Goal: Subscribe to service/newsletter

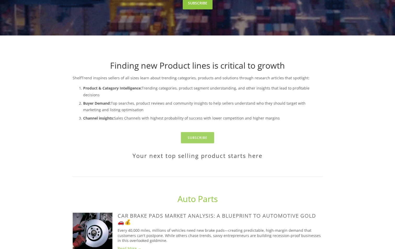
scroll to position [131, 0]
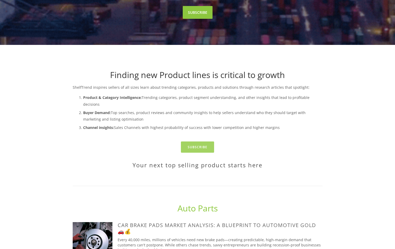
click at [206, 142] on link "Subscribe" at bounding box center [197, 147] width 33 height 11
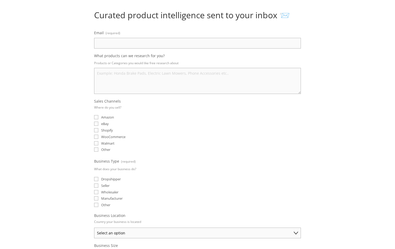
scroll to position [52, 0]
click at [95, 122] on input "eBay" at bounding box center [96, 123] width 4 height 4
checkbox input "true"
click at [98, 129] on label "Shopify" at bounding box center [103, 130] width 19 height 5
click at [98, 129] on input "Shopify" at bounding box center [96, 130] width 4 height 4
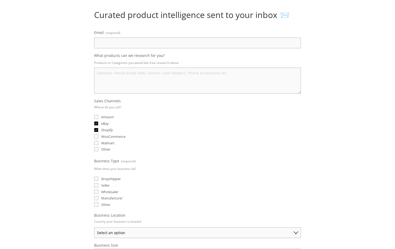
checkbox input "true"
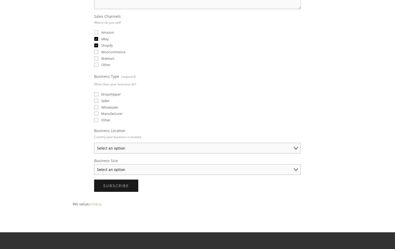
scroll to position [183, 0]
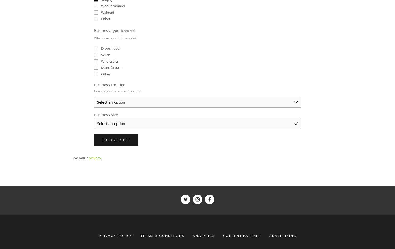
click at [99, 63] on label "Wholesaler" at bounding box center [106, 61] width 24 height 5
click at [98, 63] on input "Wholesaler" at bounding box center [96, 61] width 4 height 4
checkbox input "true"
click at [117, 103] on select "Select an option [GEOGRAPHIC_DATA] [GEOGRAPHIC_DATA] [GEOGRAPHIC_DATA] [GEOGRAP…" at bounding box center [197, 102] width 207 height 11
select select "[GEOGRAPHIC_DATA]"
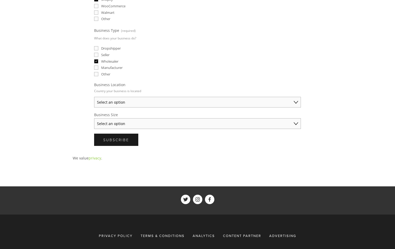
click at [94, 97] on select "Select an option [GEOGRAPHIC_DATA] [GEOGRAPHIC_DATA] [GEOGRAPHIC_DATA] [GEOGRAP…" at bounding box center [197, 102] width 207 height 11
click at [121, 124] on select "Select an option Solo Merchant (under $50K annual sales) Small Business ($50K -…" at bounding box center [197, 123] width 207 height 11
select select "Small Business ($50K - $250K annual sales)"
click at [94, 118] on select "Select an option Solo Merchant (under $50K annual sales) Small Business ($50K -…" at bounding box center [197, 123] width 207 height 11
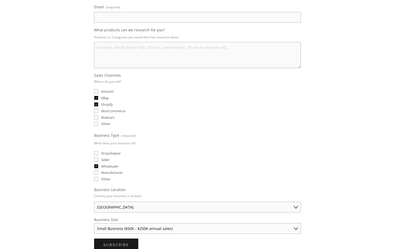
scroll to position [0, 0]
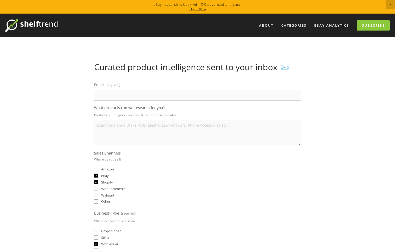
click at [118, 98] on input "Email (required)" at bounding box center [197, 95] width 207 height 11
type input "[EMAIL_ADDRESS][DOMAIN_NAME]"
click at [134, 132] on textarea "What products can we research for you?" at bounding box center [197, 133] width 207 height 26
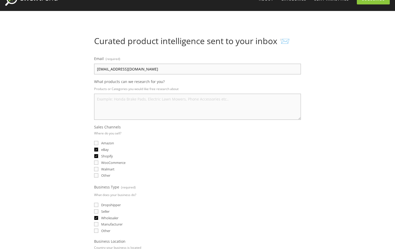
click at [132, 102] on textarea "What products can we research for you?" at bounding box center [197, 107] width 207 height 26
paste textarea "ShelfTrend –"
type textarea "ShelfTrend –"
paste textarea "American Range » APW » Bakers Pride » [PERSON_NAME] » Cecilware » [GEOGRAPHIC_D…"
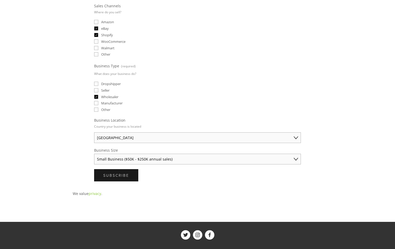
scroll to position [157, 0]
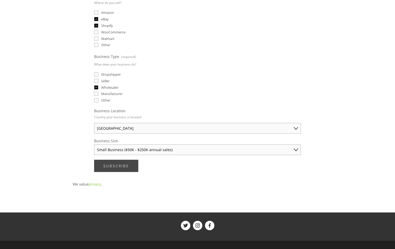
type textarea "American Range » APW » Bakers Pride » [PERSON_NAME] » Cecilware » [GEOGRAPHIC_D…"
click at [125, 166] on span "Subscribe" at bounding box center [116, 166] width 26 height 5
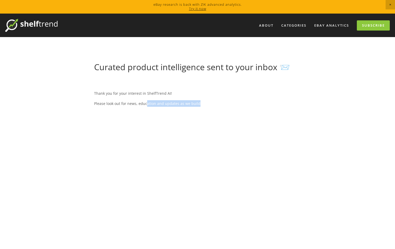
drag, startPoint x: 169, startPoint y: 105, endPoint x: 200, endPoint y: 105, distance: 31.3
click at [200, 105] on p "Please look out for news, education and updates as we build" at bounding box center [197, 103] width 207 height 7
drag, startPoint x: 200, startPoint y: 105, endPoint x: 171, endPoint y: 72, distance: 44.1
click at [175, 82] on div "Thank you for your interest in ShelfTrend AI! Please look out for news, educati…" at bounding box center [197, 205] width 207 height 248
